Goal: Task Accomplishment & Management: Use online tool/utility

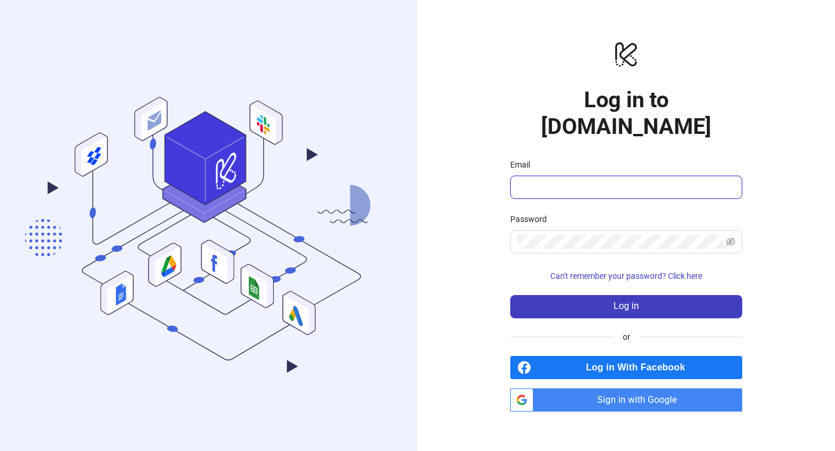
click at [573, 180] on input "Email" at bounding box center [625, 187] width 216 height 14
type input "**********"
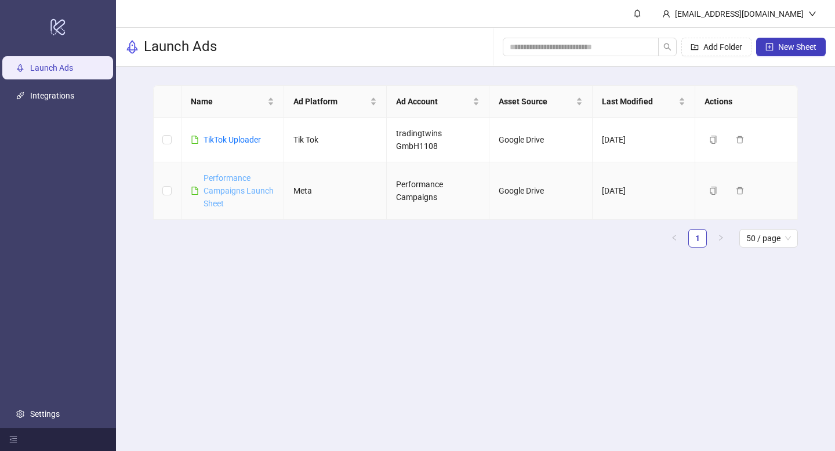
click at [241, 190] on link "Performance Campaigns Launch Sheet" at bounding box center [239, 190] width 70 height 35
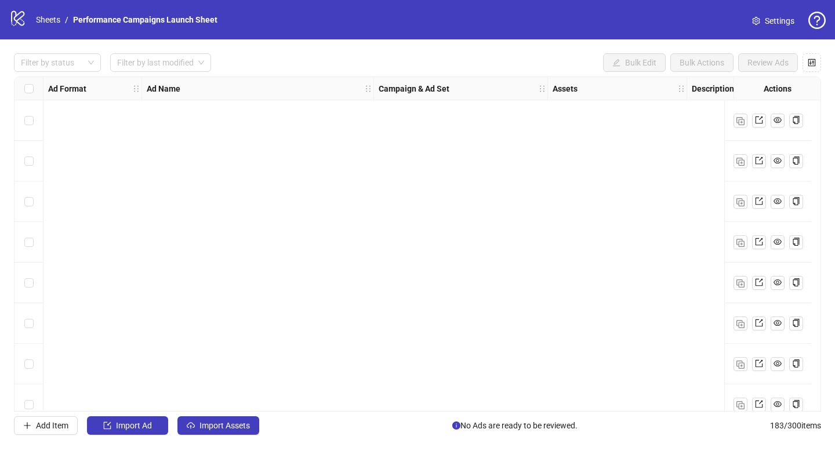
scroll to position [7121, 0]
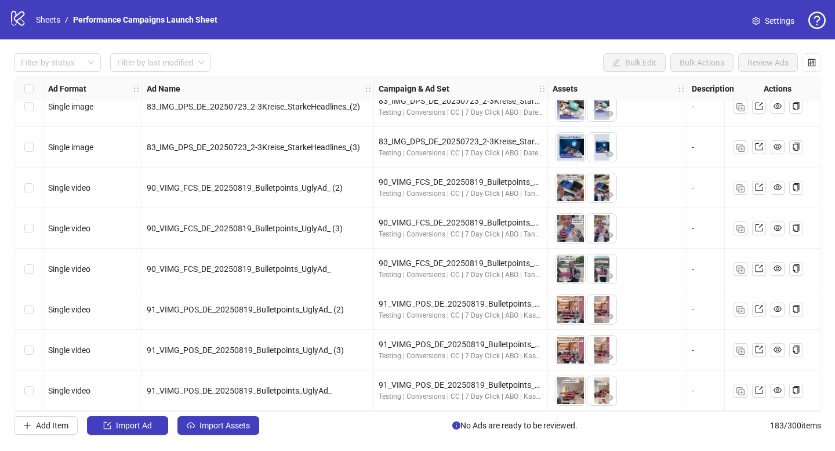
click at [107, 435] on div "Filter by status Filter by last modified Bulk Edit Bulk Actions Review Ads Ad F…" at bounding box center [417, 243] width 835 height 409
click at [109, 431] on button "Import Ad" at bounding box center [127, 425] width 81 height 19
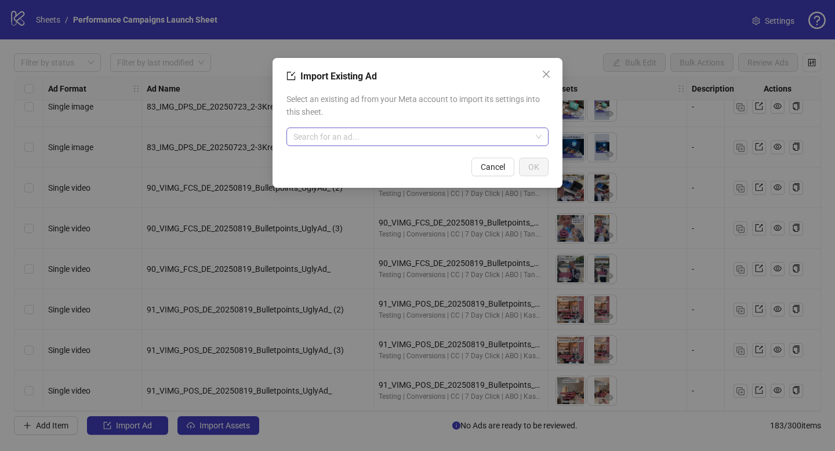
click at [362, 141] on input "search" at bounding box center [412, 136] width 238 height 17
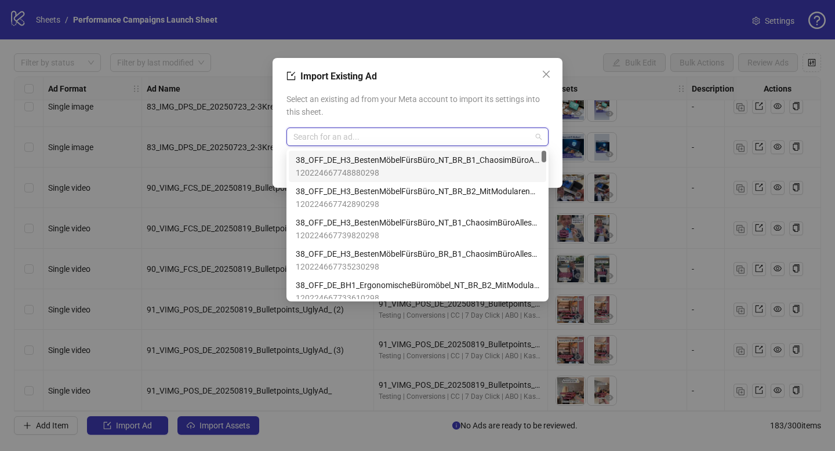
click at [558, 79] on div "Import Existing Ad Select an existing ad from your Meta account to import its s…" at bounding box center [417, 123] width 290 height 130
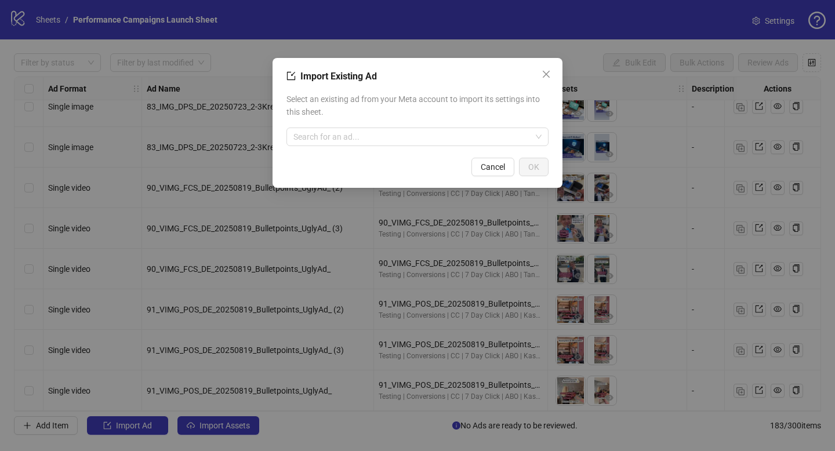
click at [557, 77] on div "Import Existing Ad Select an existing ad from your Meta account to import its s…" at bounding box center [417, 123] width 290 height 130
click at [553, 76] on span "Close" at bounding box center [546, 74] width 19 height 9
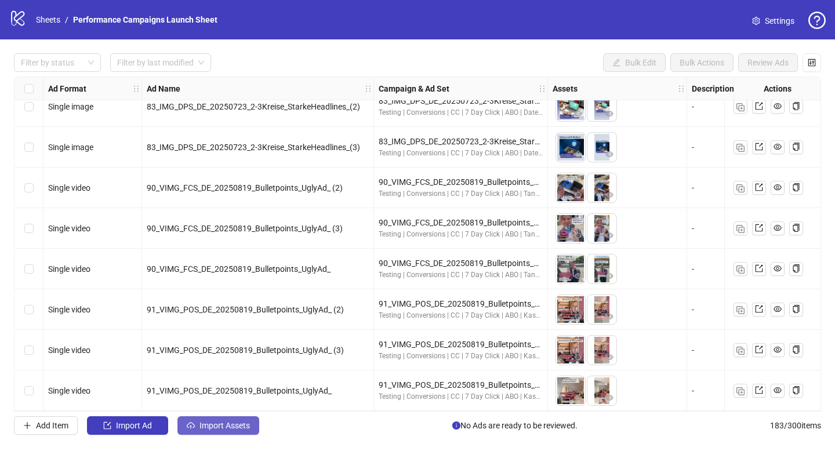
click at [211, 425] on span "Import Assets" at bounding box center [224, 425] width 50 height 9
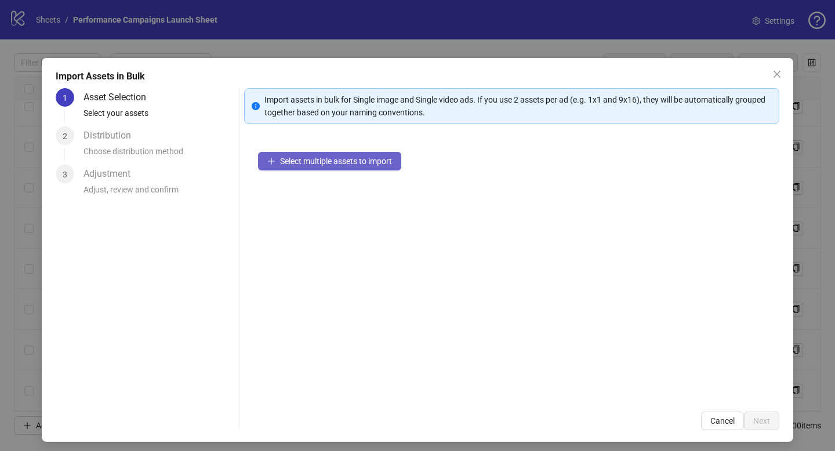
click at [293, 161] on span "Select multiple assets to import" at bounding box center [336, 161] width 112 height 9
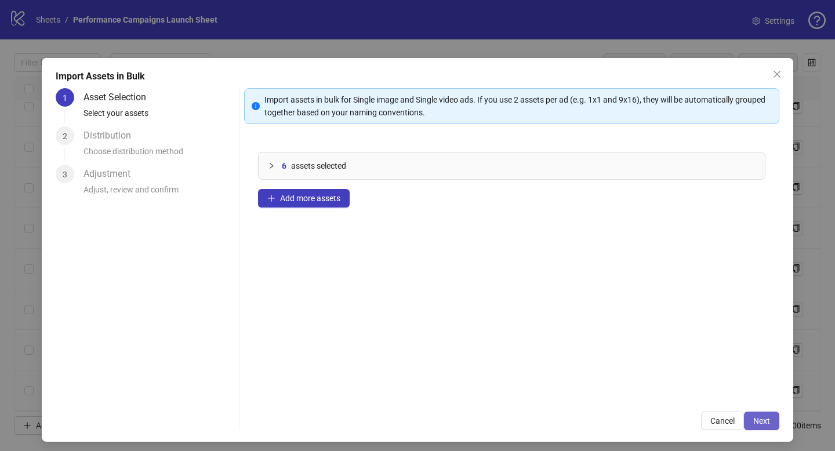
click at [772, 421] on button "Next" at bounding box center [761, 421] width 35 height 19
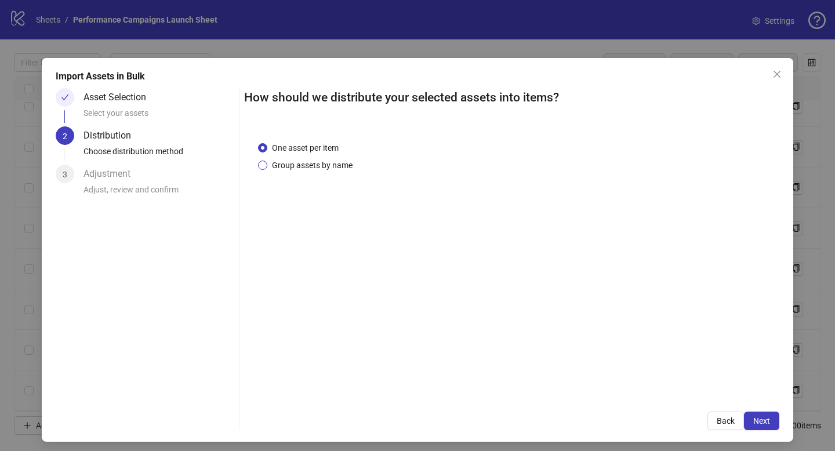
click at [306, 161] on span "Group assets by name" at bounding box center [312, 165] width 90 height 13
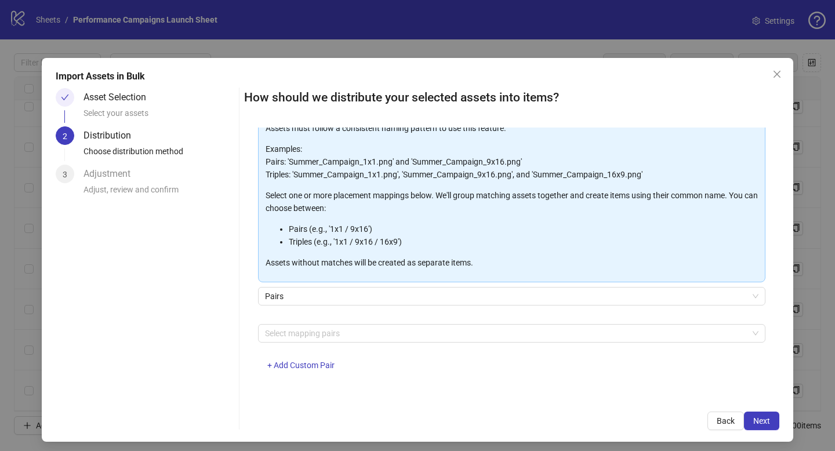
scroll to position [5, 0]
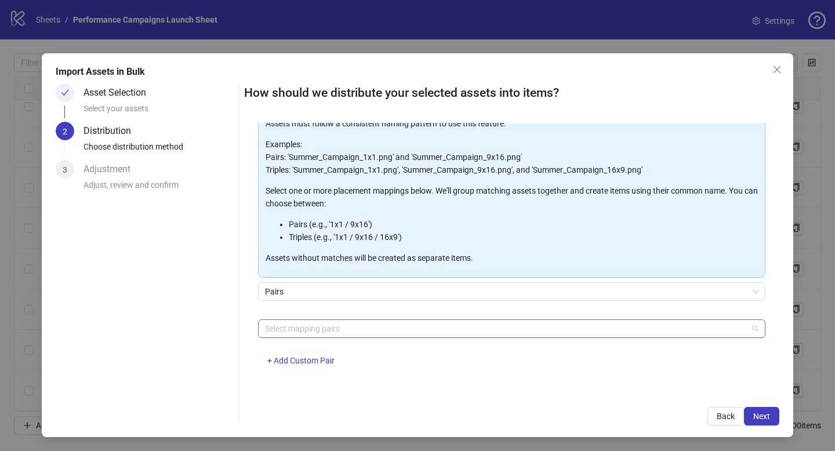
click at [324, 335] on div at bounding box center [505, 329] width 490 height 16
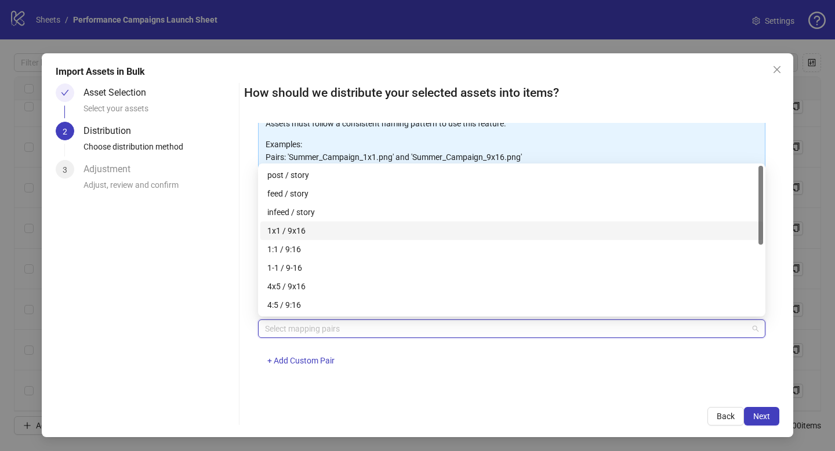
click at [306, 228] on div "1x1 / 9x16" at bounding box center [511, 230] width 489 height 13
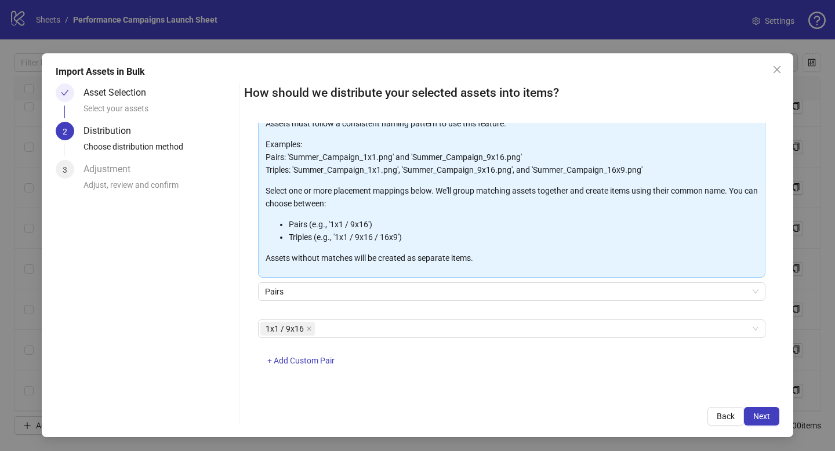
click at [495, 399] on div "How should we distribute your selected assets into items? One asset per item Gr…" at bounding box center [511, 254] width 535 height 342
click at [779, 413] on button "Next" at bounding box center [761, 416] width 35 height 19
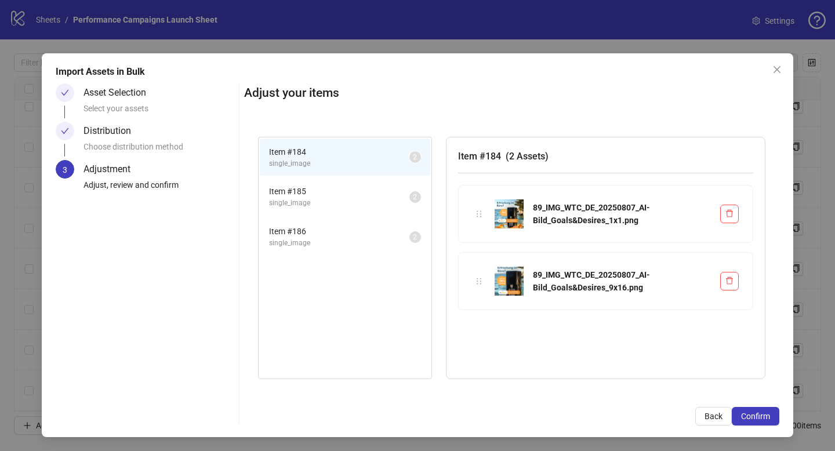
click at [350, 195] on span "Item # 185" at bounding box center [339, 191] width 140 height 13
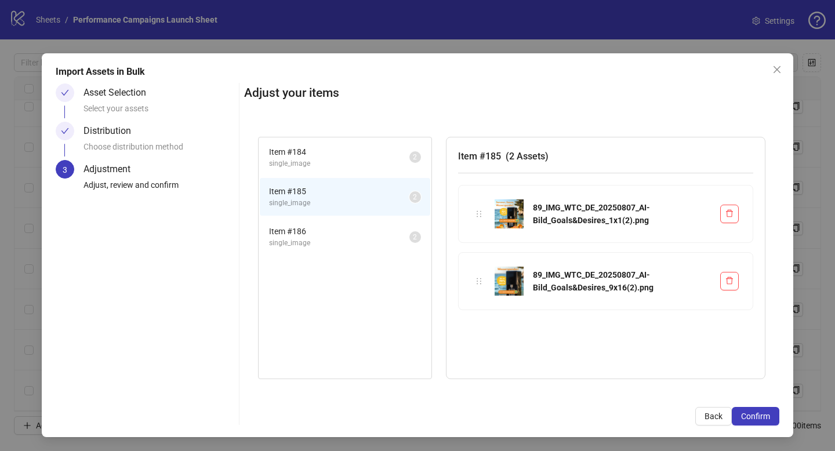
click at [344, 237] on span "Item # 186" at bounding box center [339, 231] width 140 height 13
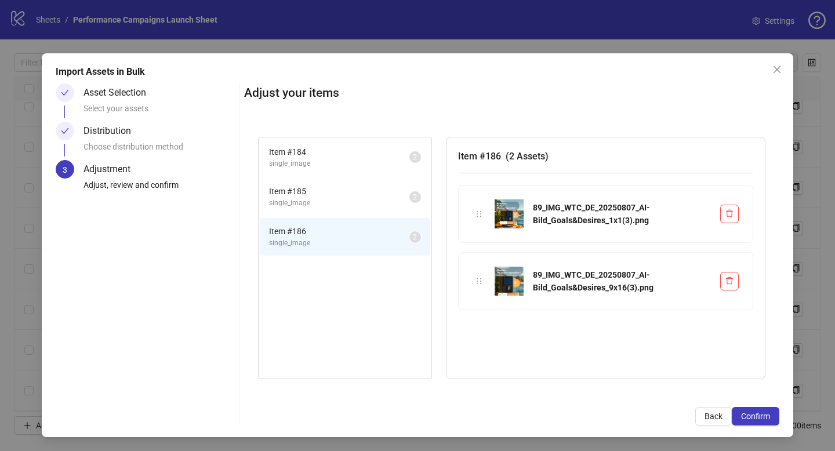
click at [506, 282] on img at bounding box center [509, 281] width 29 height 29
click at [351, 192] on span "Item # 185" at bounding box center [339, 191] width 140 height 13
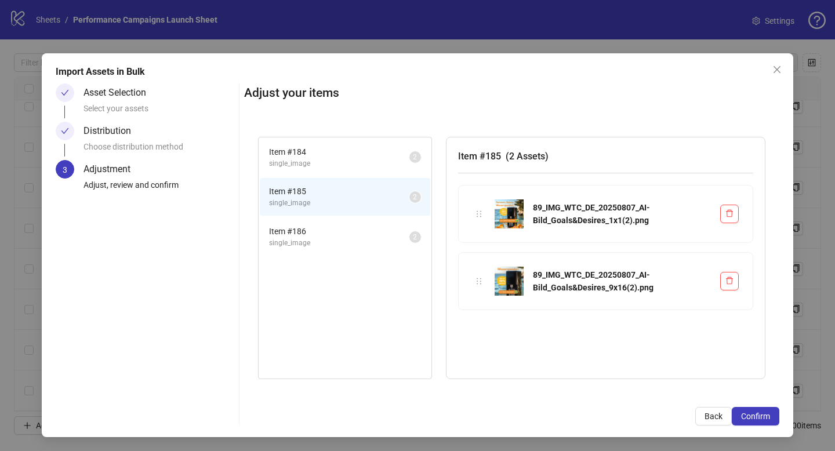
click at [347, 146] on span "Item # 184" at bounding box center [339, 152] width 140 height 13
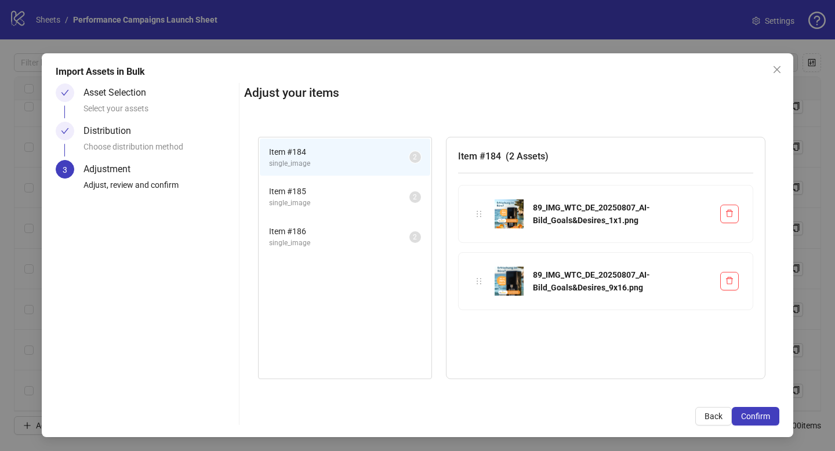
click at [751, 401] on div "Adjust your items Item # 184 single_image 2 Item # 185 single_image 2 Item # 18…" at bounding box center [511, 254] width 535 height 342
click at [752, 410] on button "Confirm" at bounding box center [756, 416] width 48 height 19
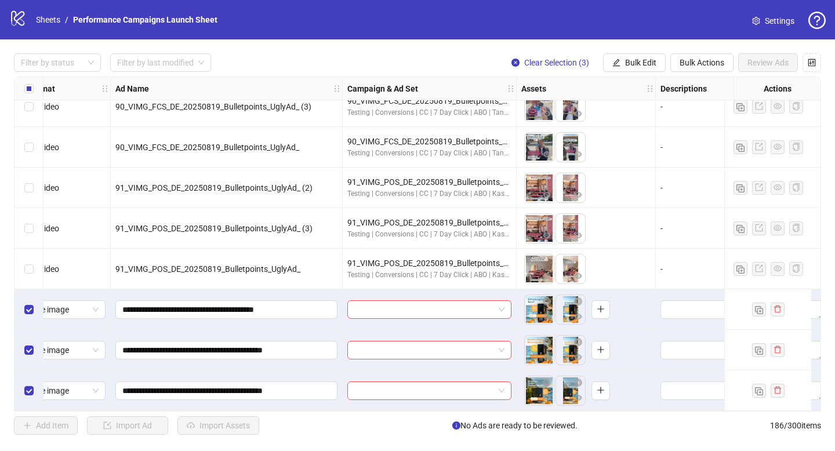
scroll to position [7243, 97]
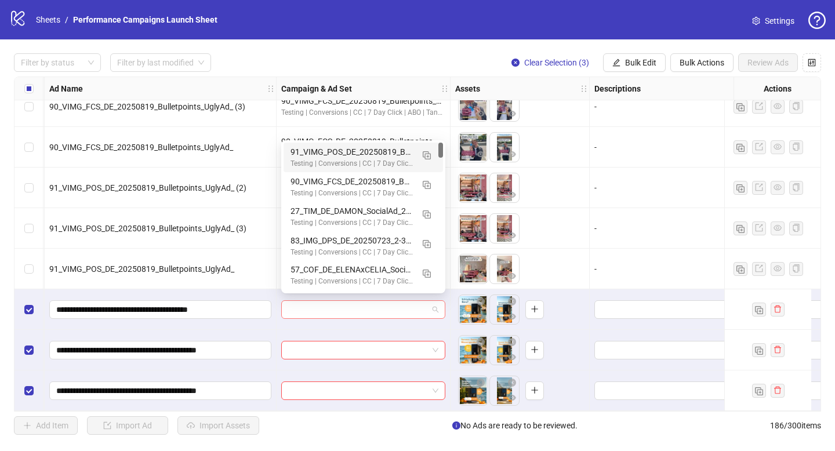
click at [432, 307] on span at bounding box center [363, 309] width 150 height 17
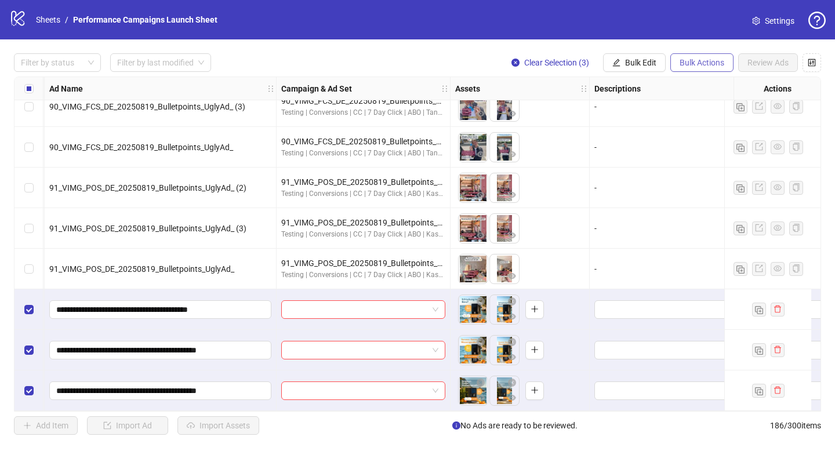
click at [692, 69] on button "Bulk Actions" at bounding box center [701, 62] width 63 height 19
click at [629, 52] on div "Filter by status Filter by last modified Clear Selection (3) Bulk Edit Bulk Act…" at bounding box center [417, 243] width 835 height 409
click at [629, 59] on span "Bulk Edit" at bounding box center [640, 62] width 31 height 9
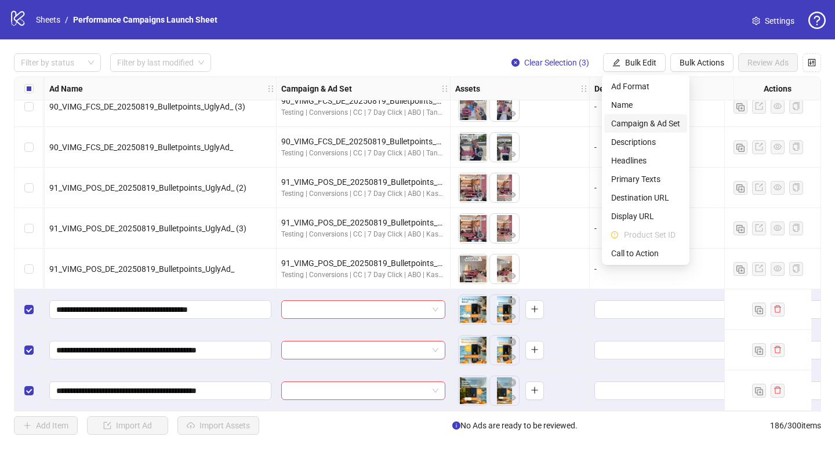
click at [646, 122] on span "Campaign & Ad Set" at bounding box center [645, 123] width 69 height 13
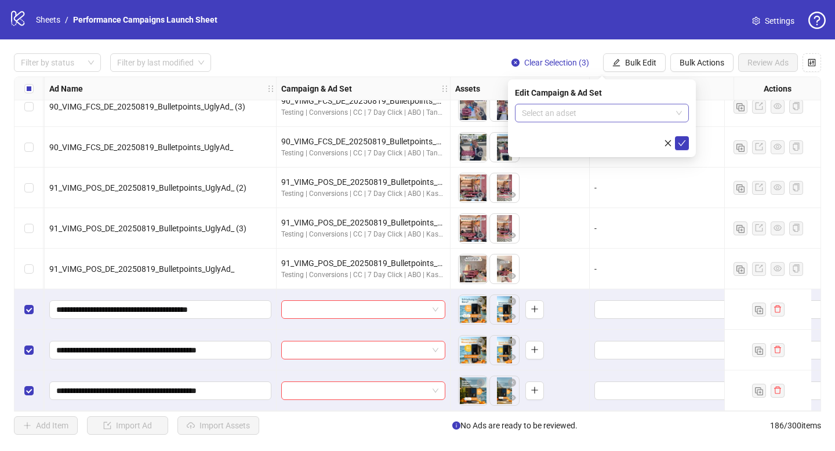
click at [635, 117] on input "search" at bounding box center [597, 112] width 150 height 17
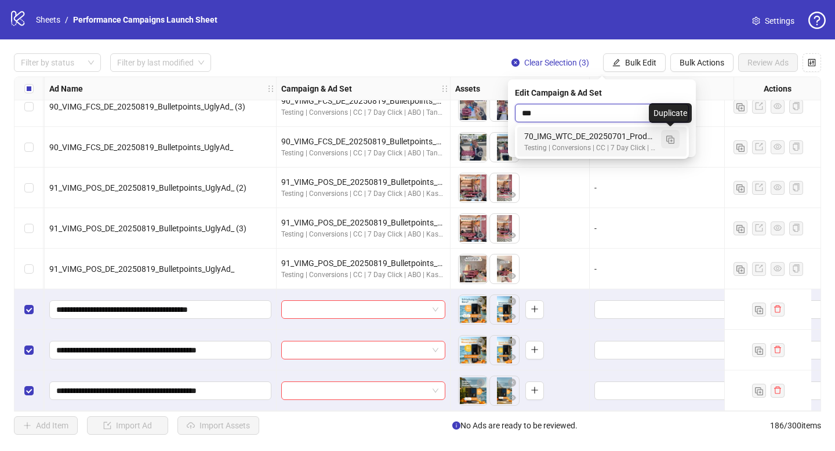
click at [672, 139] on img "button" at bounding box center [670, 140] width 8 height 8
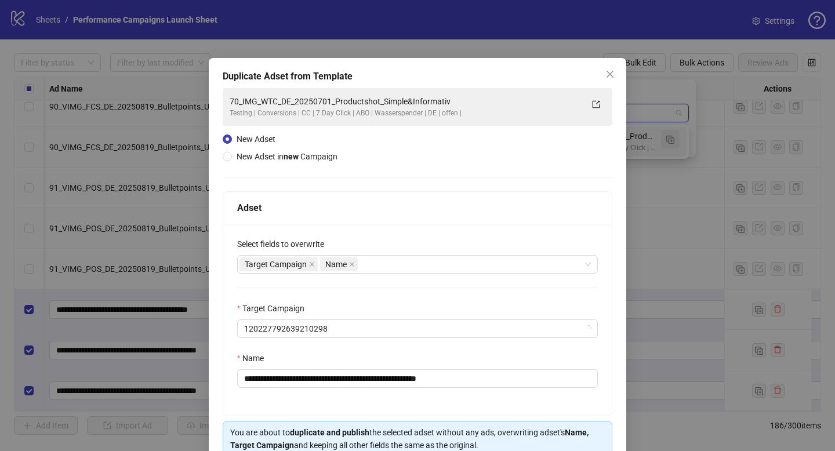
type input "***"
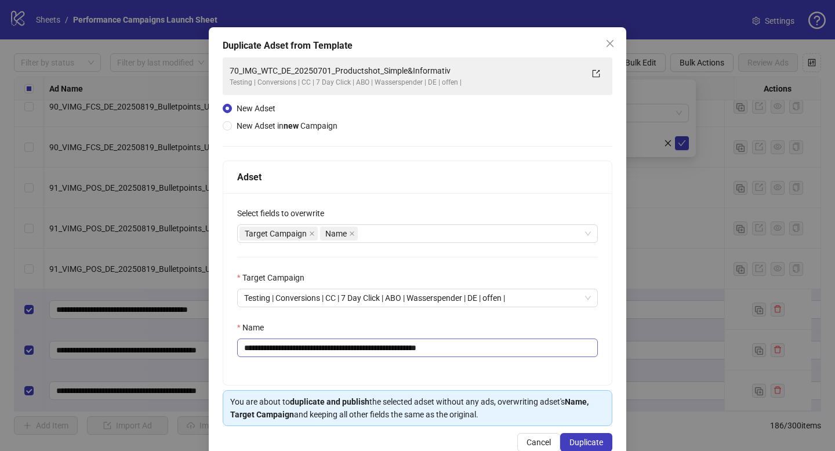
scroll to position [57, 0]
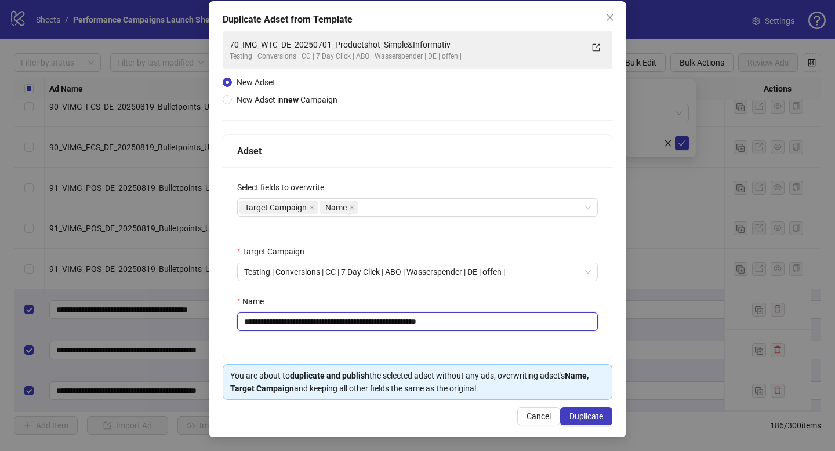
click at [374, 318] on input "**********" at bounding box center [417, 322] width 361 height 19
paste input "text"
type input "**********"
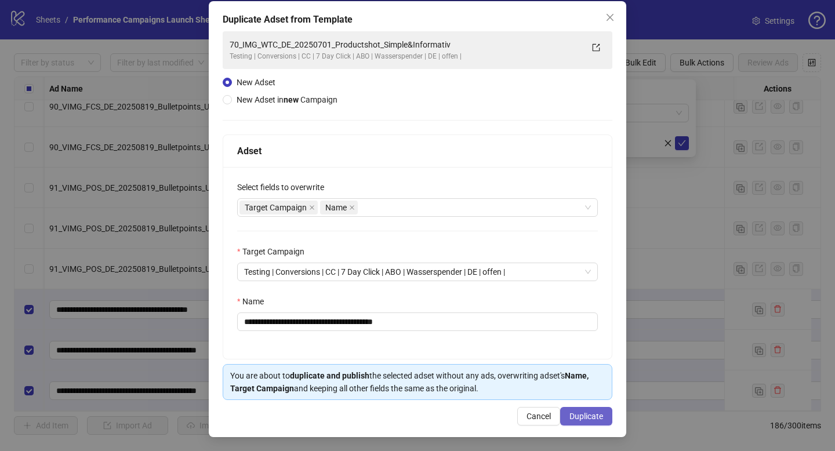
click at [578, 420] on span "Duplicate" at bounding box center [586, 416] width 34 height 9
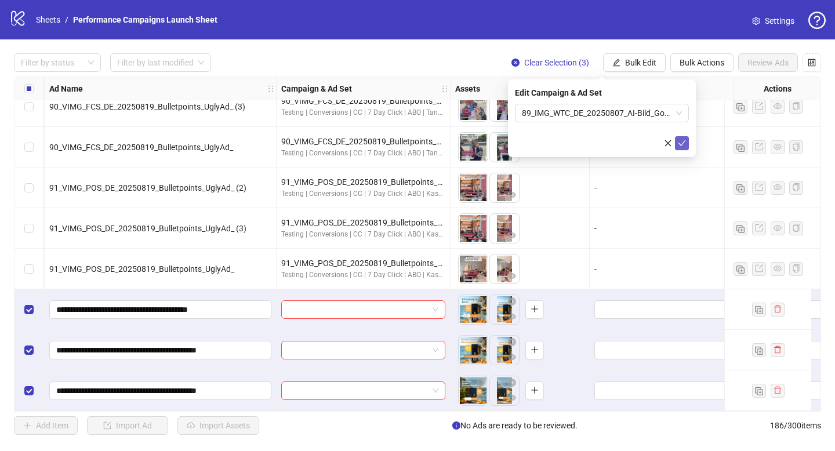
click at [684, 140] on icon "check" at bounding box center [682, 143] width 8 height 8
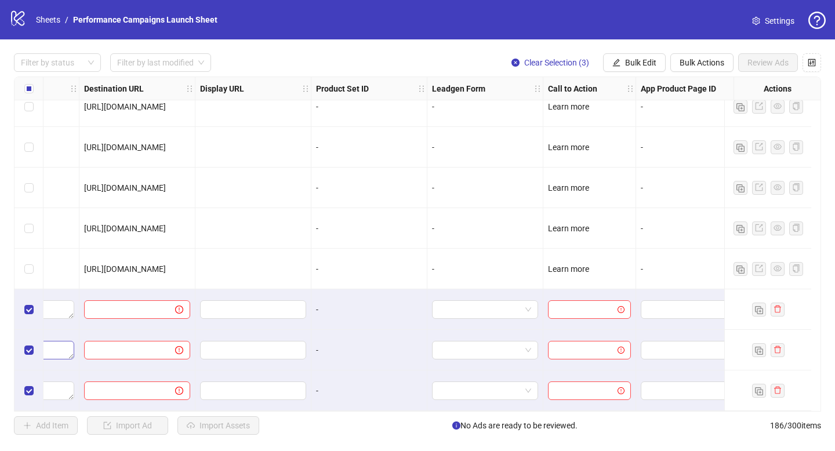
scroll to position [7243, 1099]
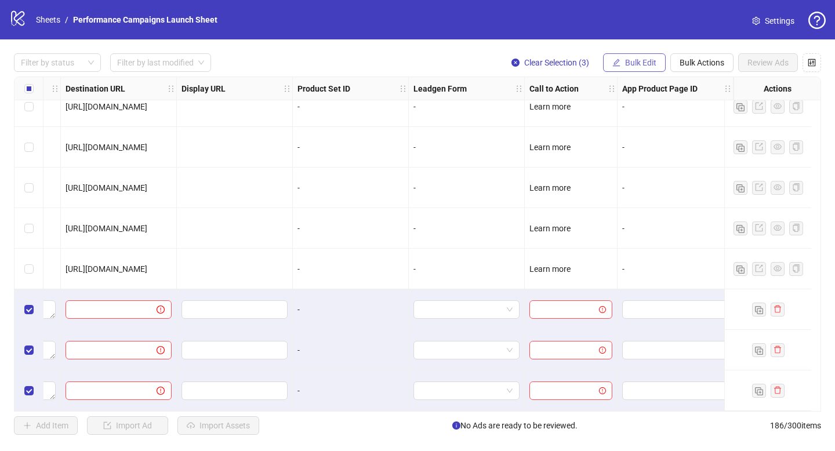
click at [633, 59] on span "Bulk Edit" at bounding box center [640, 62] width 31 height 9
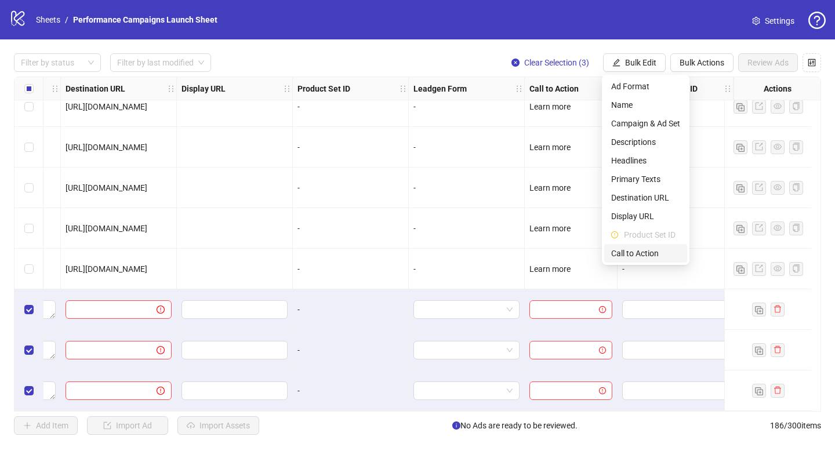
click at [637, 246] on li "Call to Action" at bounding box center [645, 253] width 83 height 19
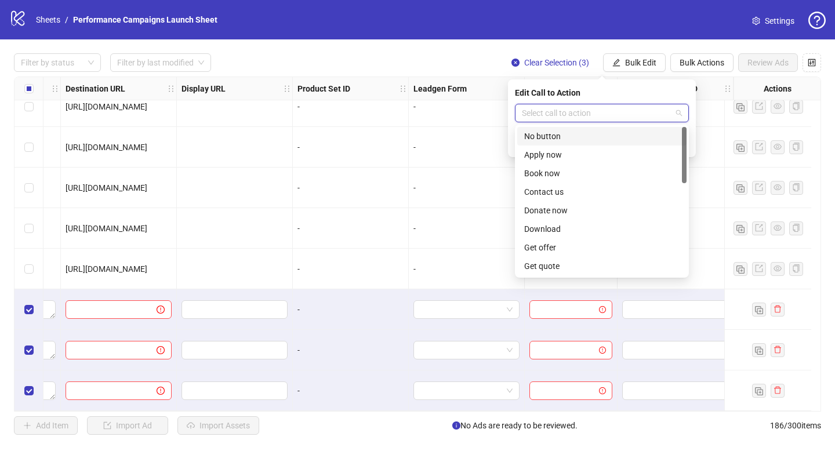
click at [580, 117] on input "search" at bounding box center [597, 112] width 150 height 17
type input "**"
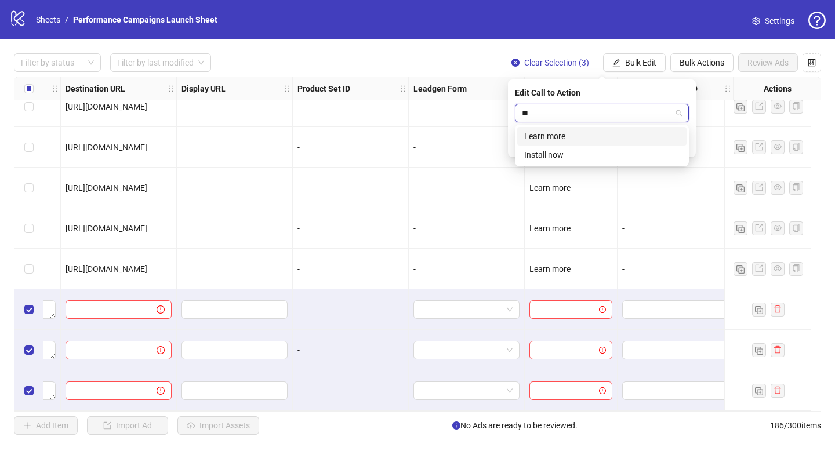
click at [589, 135] on div "Learn more" at bounding box center [601, 136] width 155 height 13
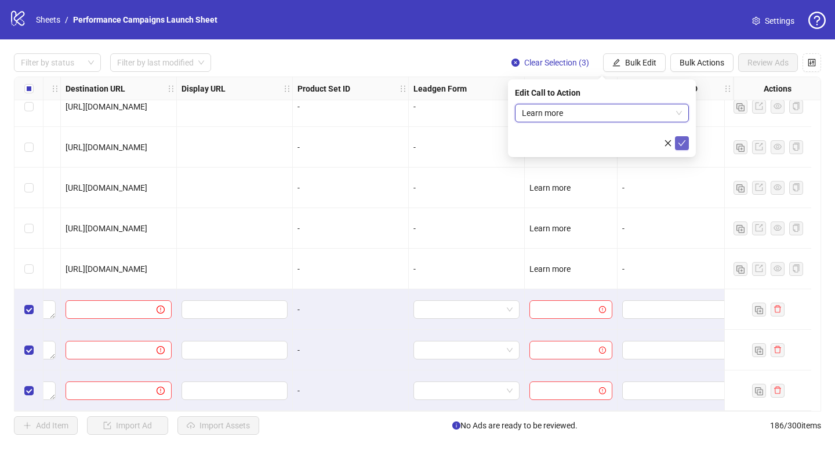
click at [675, 145] on button "submit" at bounding box center [682, 143] width 14 height 14
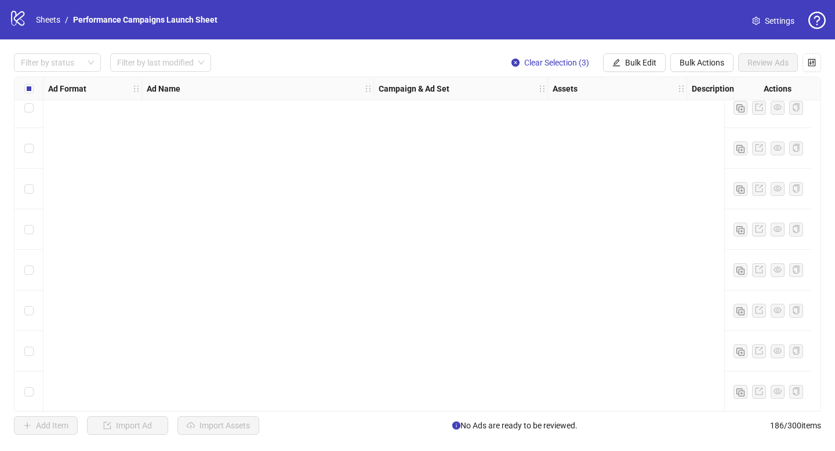
scroll to position [6603, 0]
